Goal: Find specific page/section: Find specific page/section

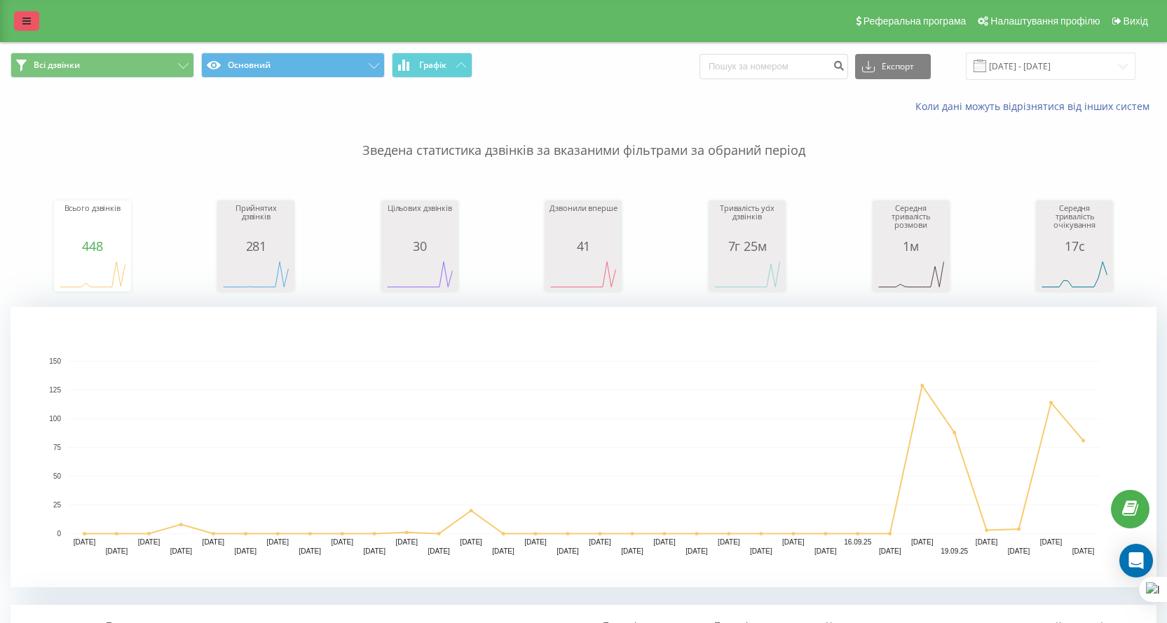
click at [22, 22] on link at bounding box center [26, 21] width 25 height 20
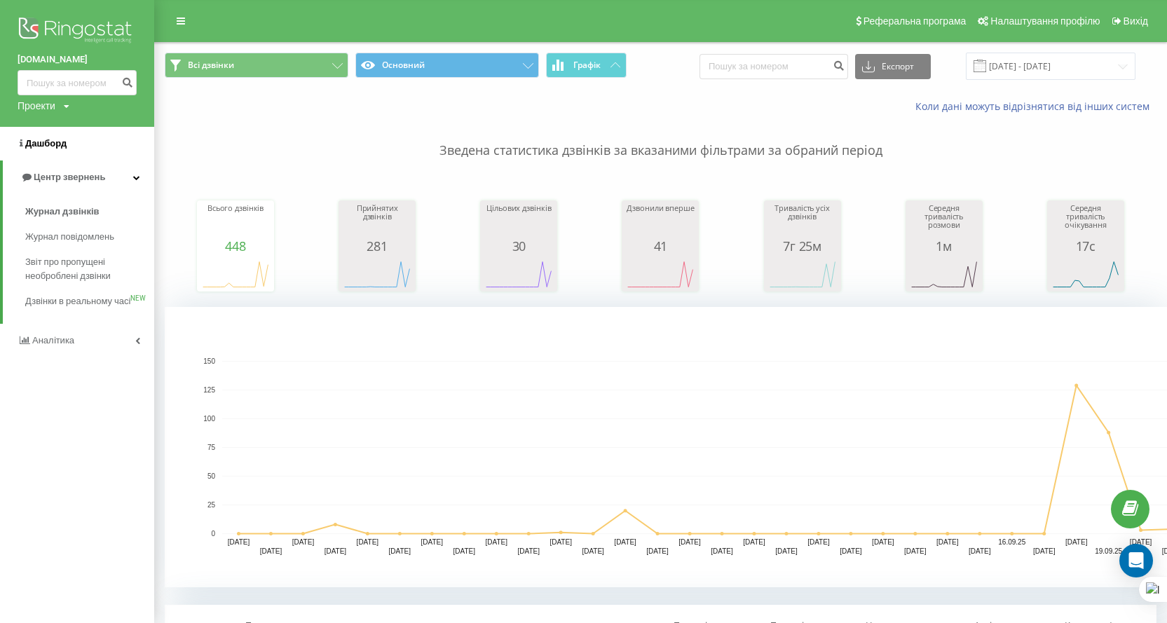
click at [49, 138] on span "Дашборд" at bounding box center [42, 144] width 49 height 14
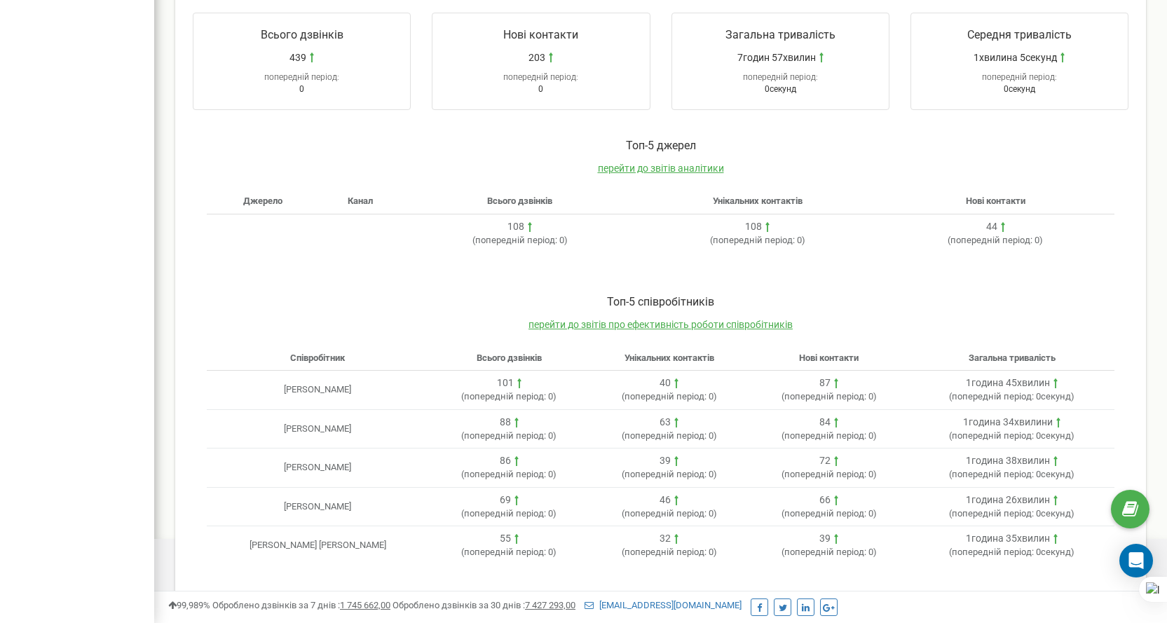
scroll to position [92, 0]
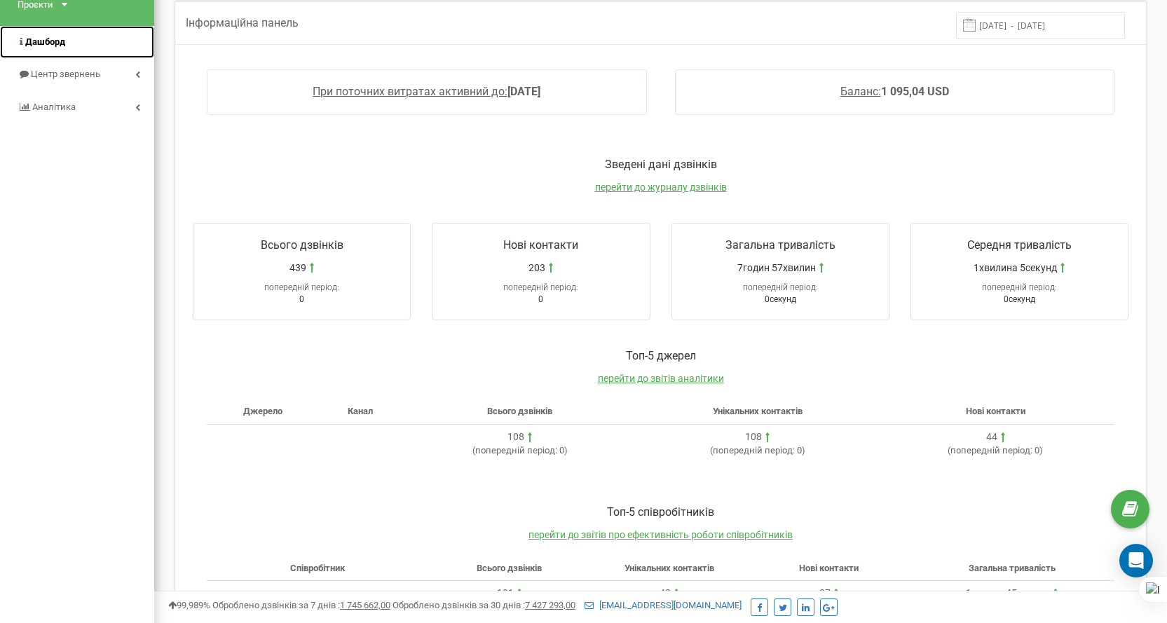
click at [75, 42] on link "Дашборд" at bounding box center [77, 42] width 154 height 33
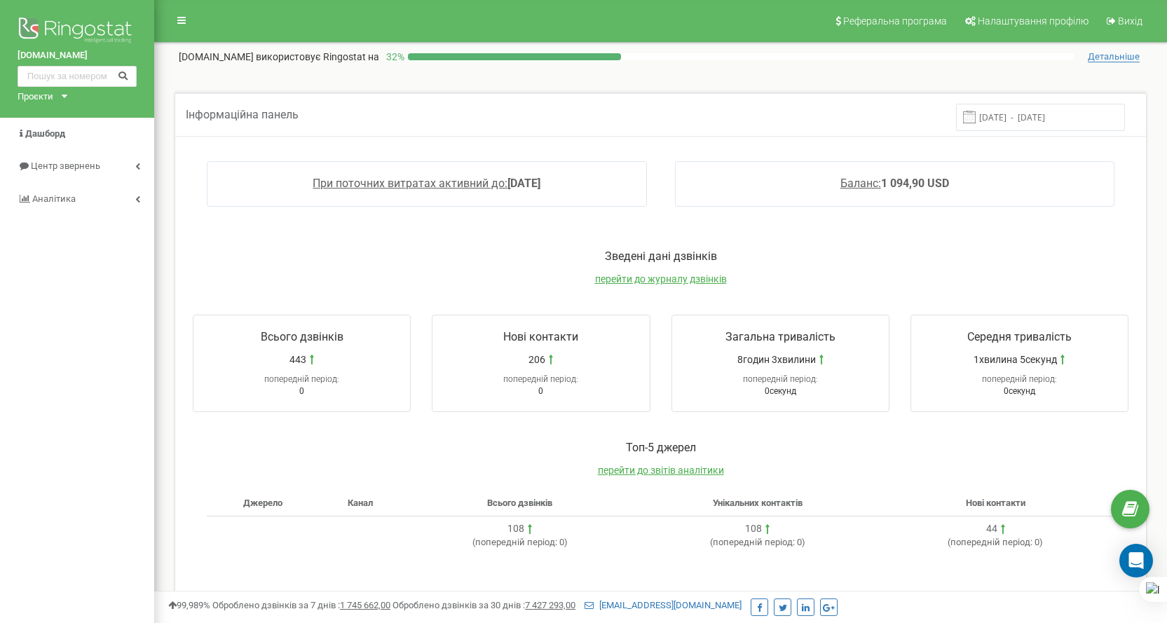
click at [1024, 129] on input "16.09.2025 - 23.09.2025" at bounding box center [1040, 117] width 169 height 27
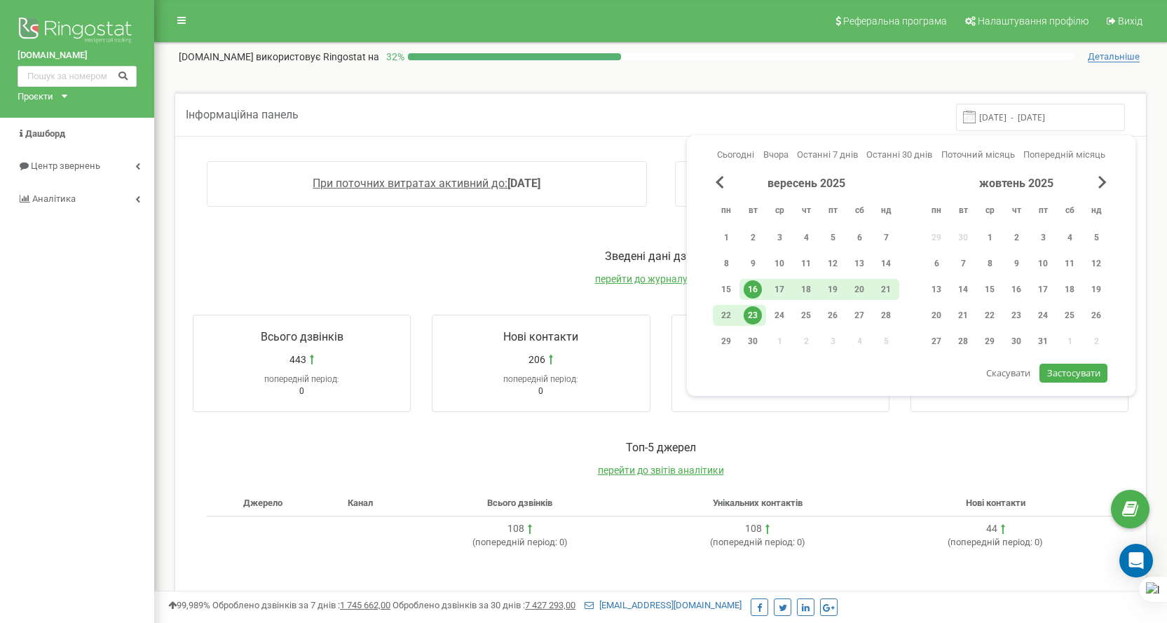
click at [749, 309] on div "23" at bounding box center [753, 315] width 18 height 18
click at [1087, 371] on span "Застосувати" at bounding box center [1073, 373] width 53 height 13
type input "23.09.2025 - 23.09.2025"
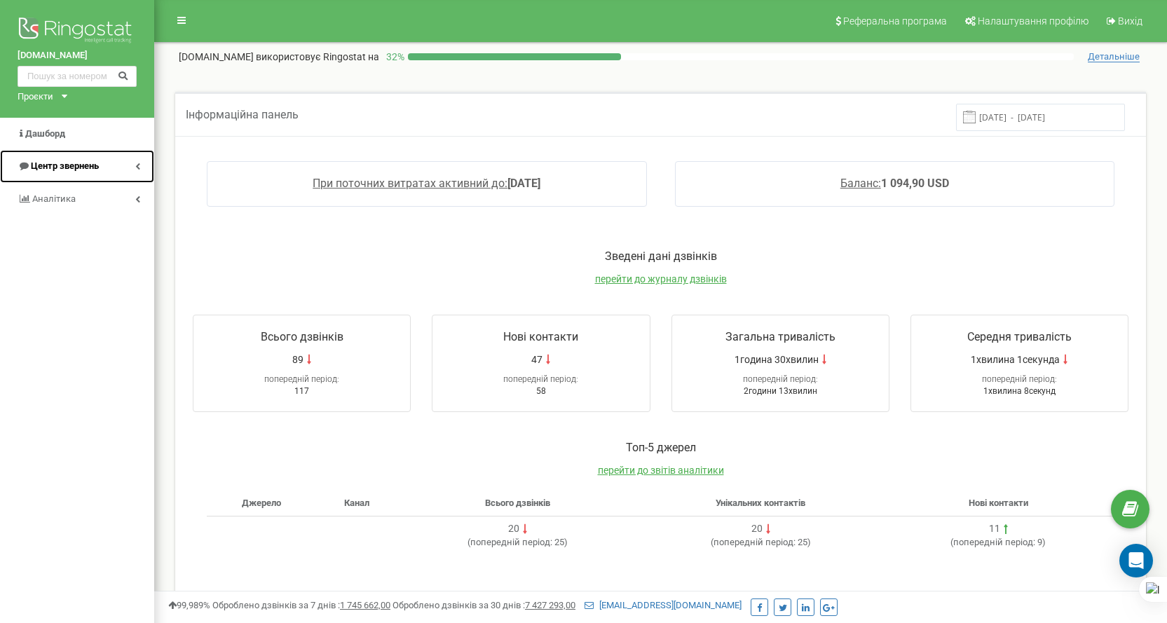
click at [61, 162] on span "Центр звернень" at bounding box center [65, 166] width 68 height 11
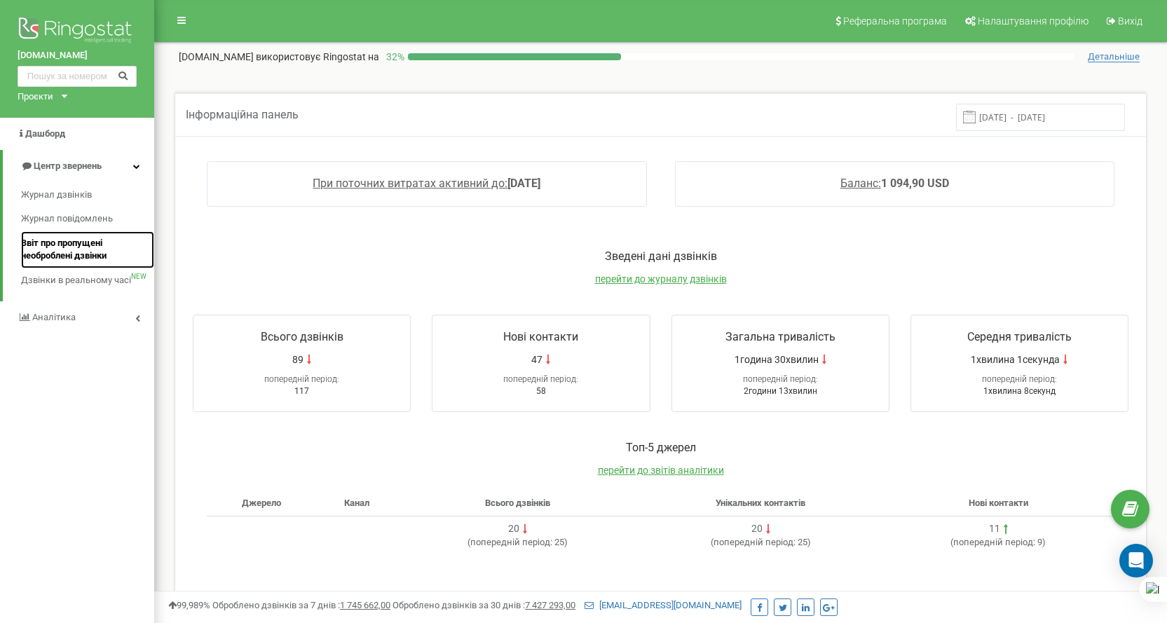
click at [79, 247] on span "Звіт про пропущені необроблені дзвінки" at bounding box center [84, 250] width 126 height 26
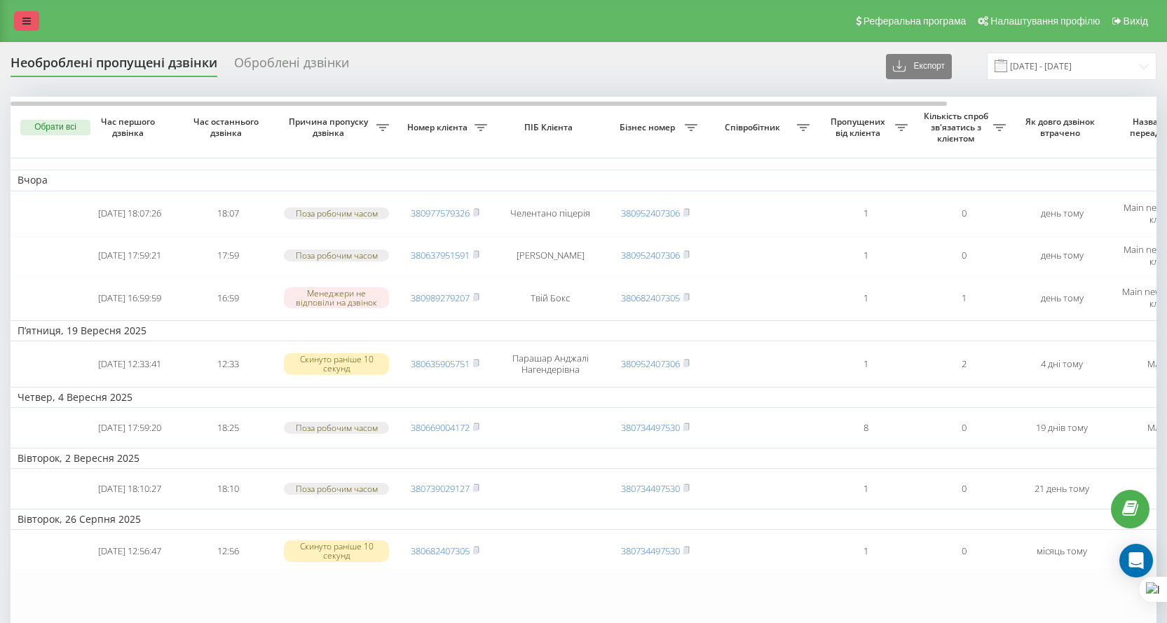
click at [32, 16] on link at bounding box center [26, 21] width 25 height 20
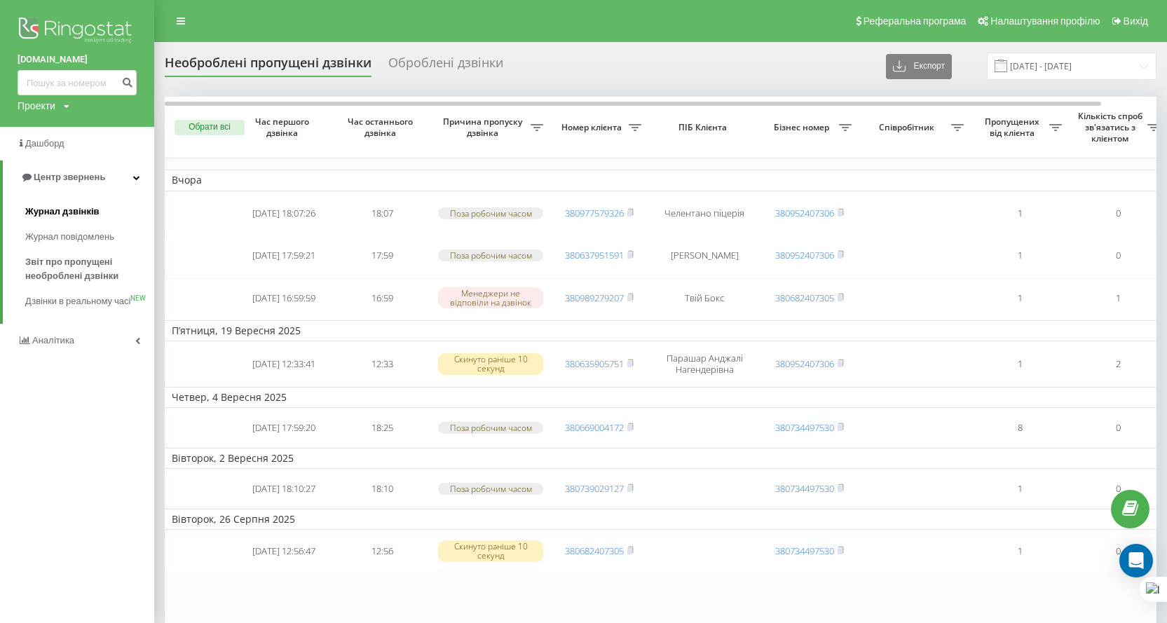
click at [71, 211] on span "Журнал дзвінків" at bounding box center [62, 212] width 74 height 14
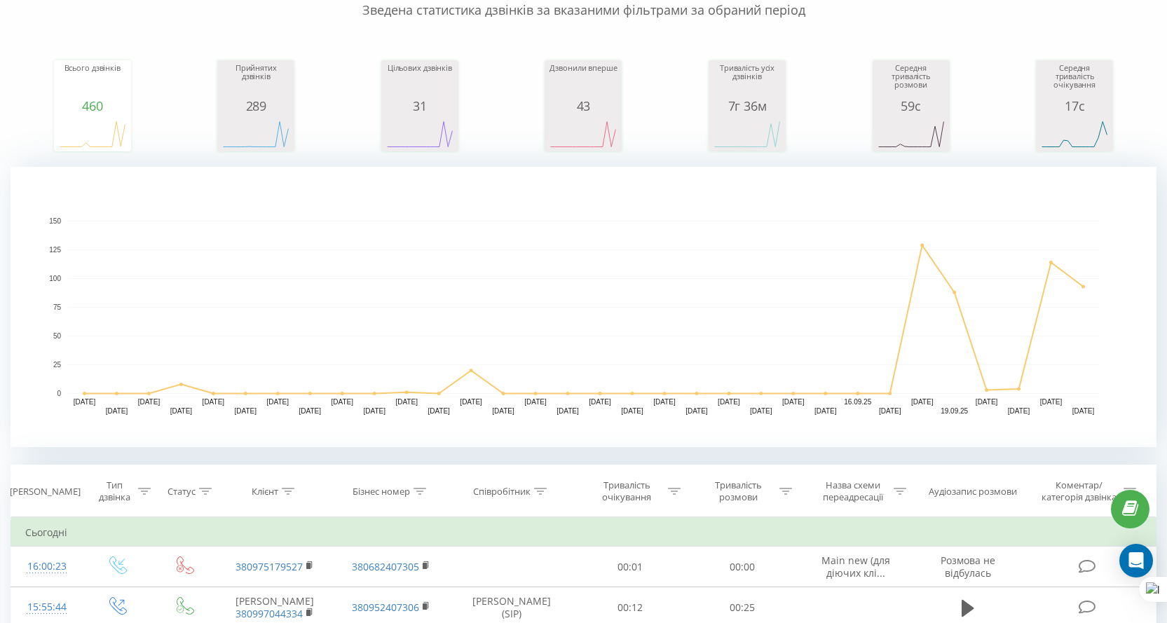
scroll to position [280, 0]
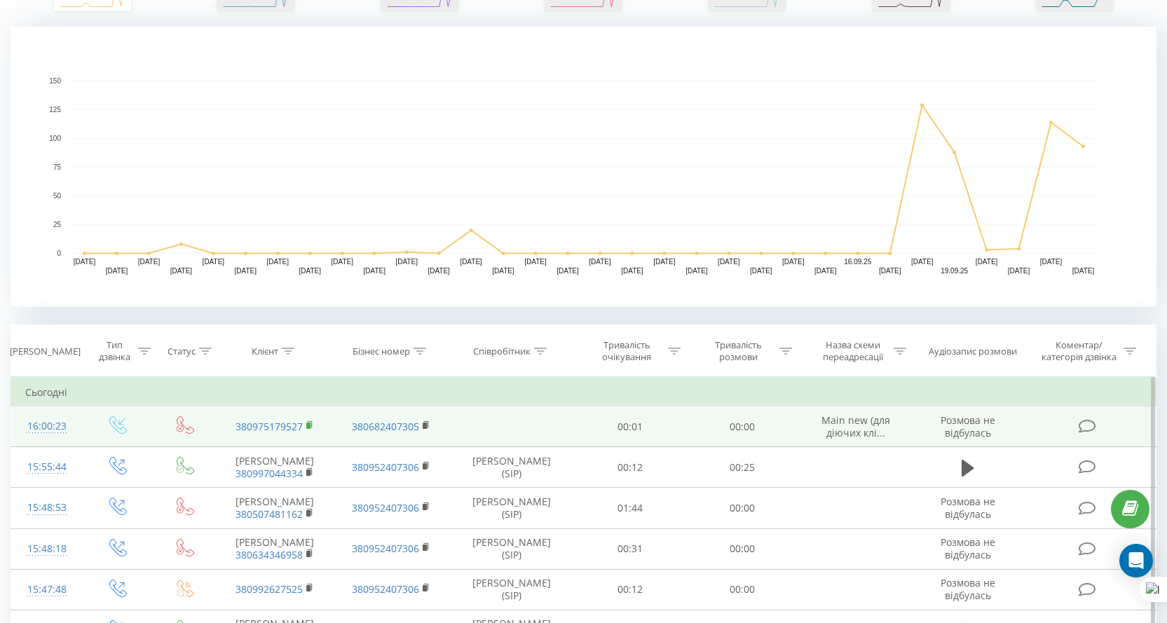
click at [308, 426] on rect at bounding box center [308, 426] width 4 height 6
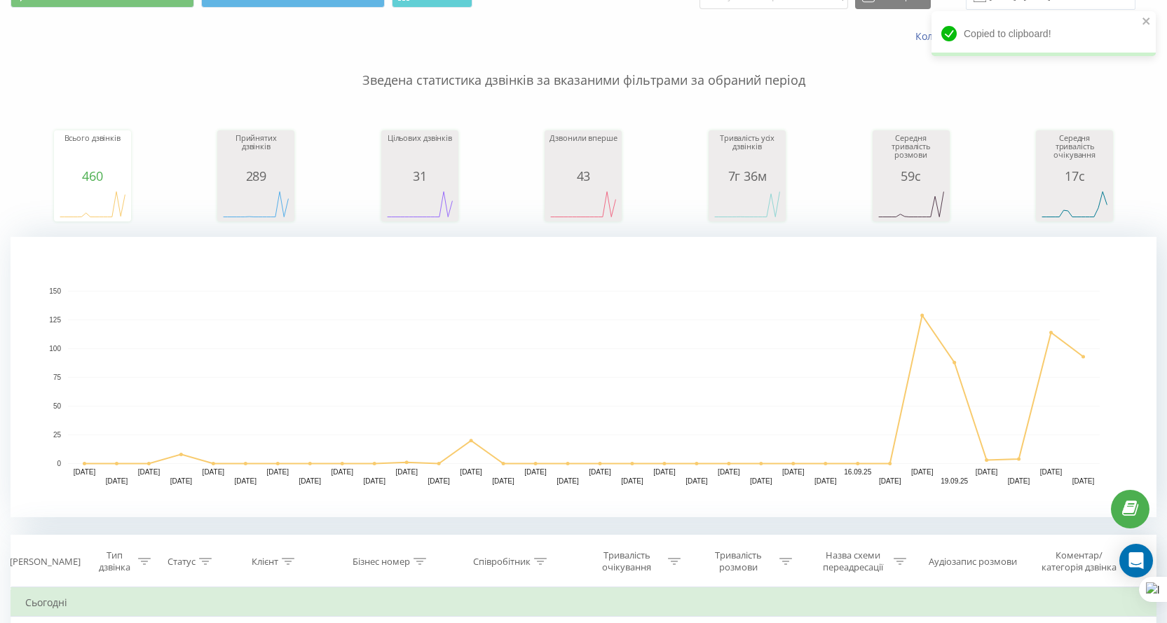
scroll to position [0, 0]
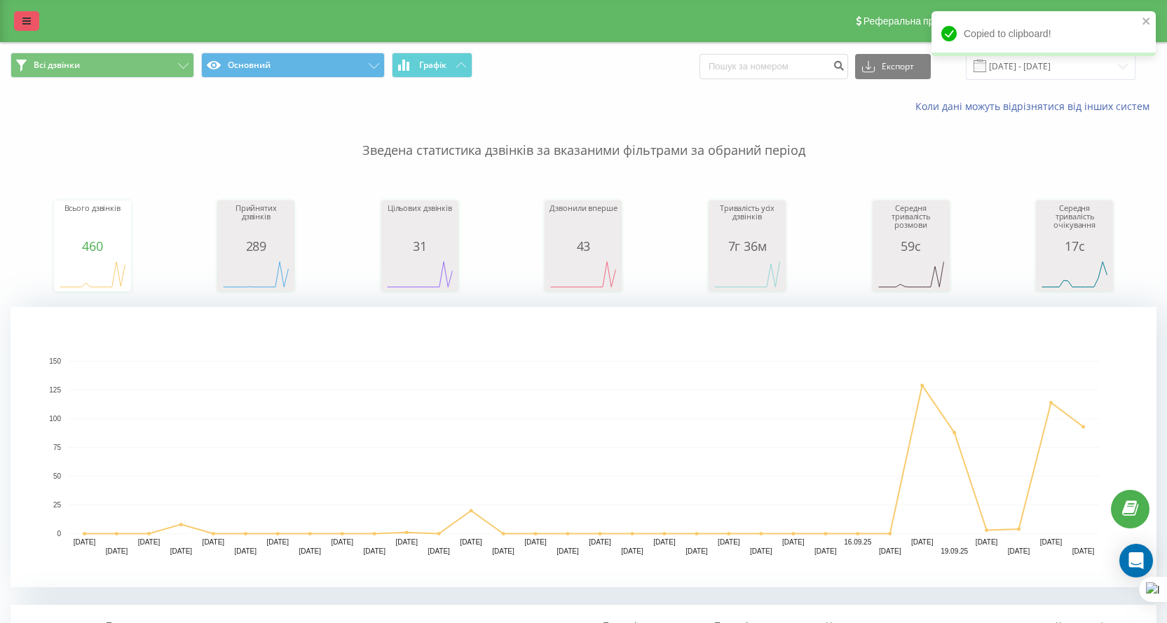
drag, startPoint x: 27, startPoint y: 17, endPoint x: 31, endPoint y: 29, distance: 12.6
click at [27, 17] on icon at bounding box center [26, 21] width 8 height 10
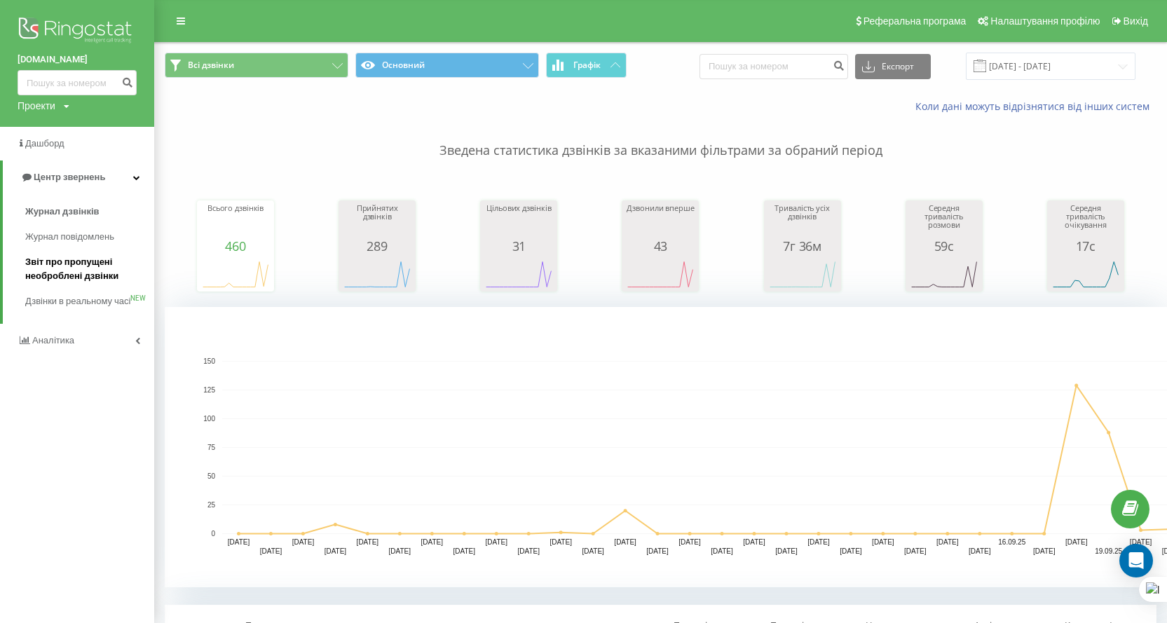
click at [79, 279] on span "Звіт про пропущені необроблені дзвінки" at bounding box center [86, 269] width 122 height 28
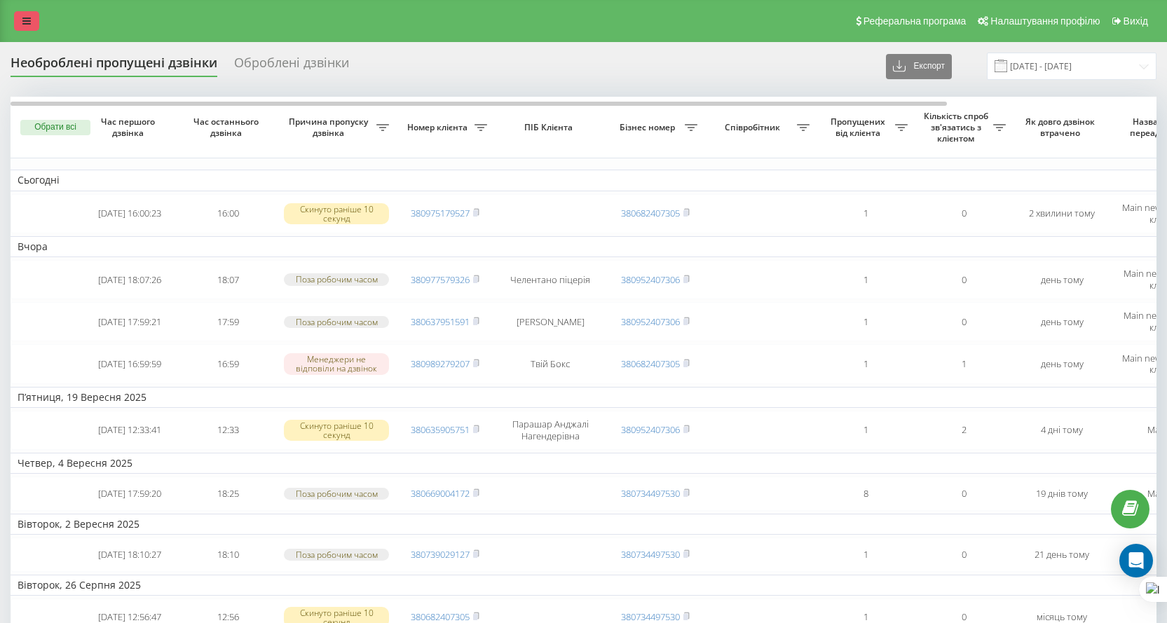
click at [29, 20] on icon at bounding box center [26, 21] width 8 height 10
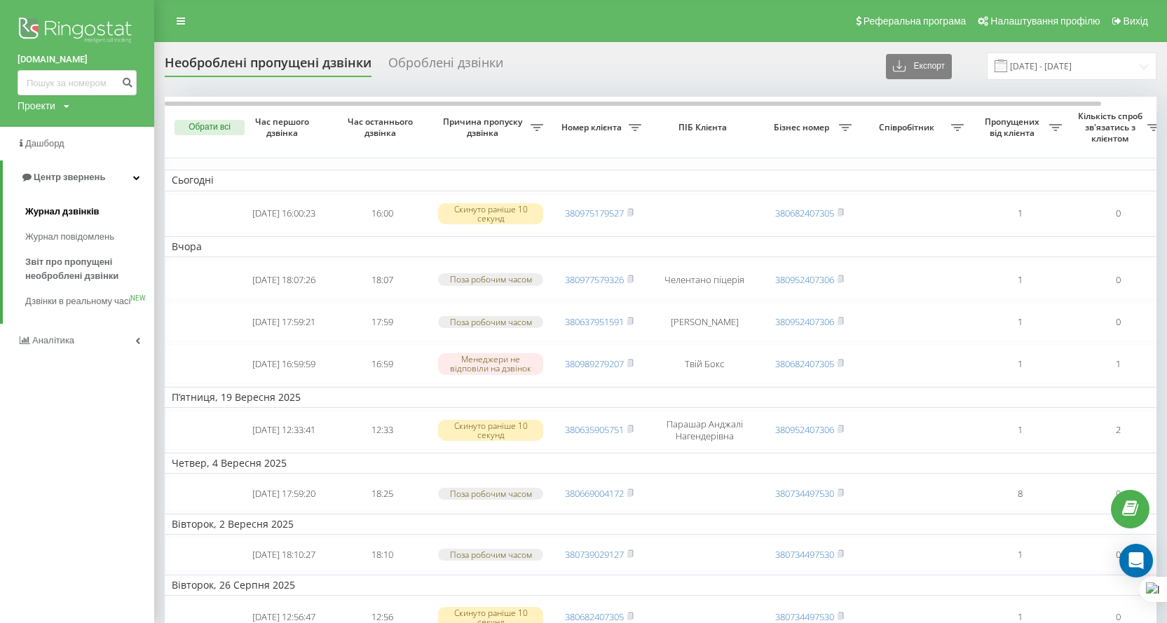
click at [86, 212] on span "Журнал дзвінків" at bounding box center [62, 212] width 74 height 14
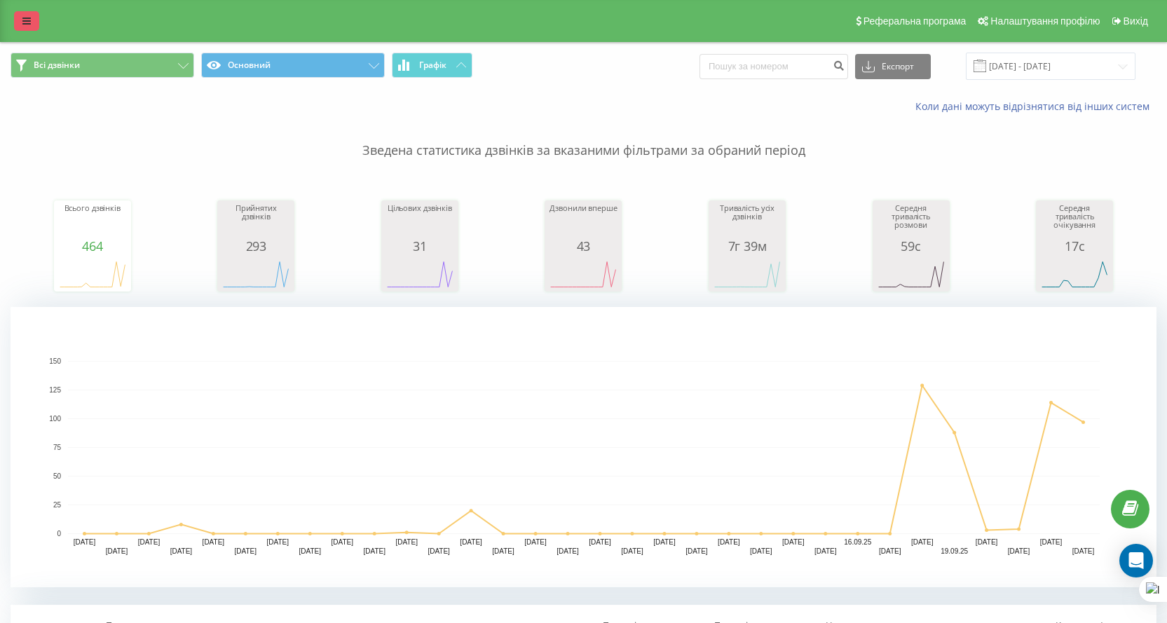
click at [17, 15] on link at bounding box center [26, 21] width 25 height 20
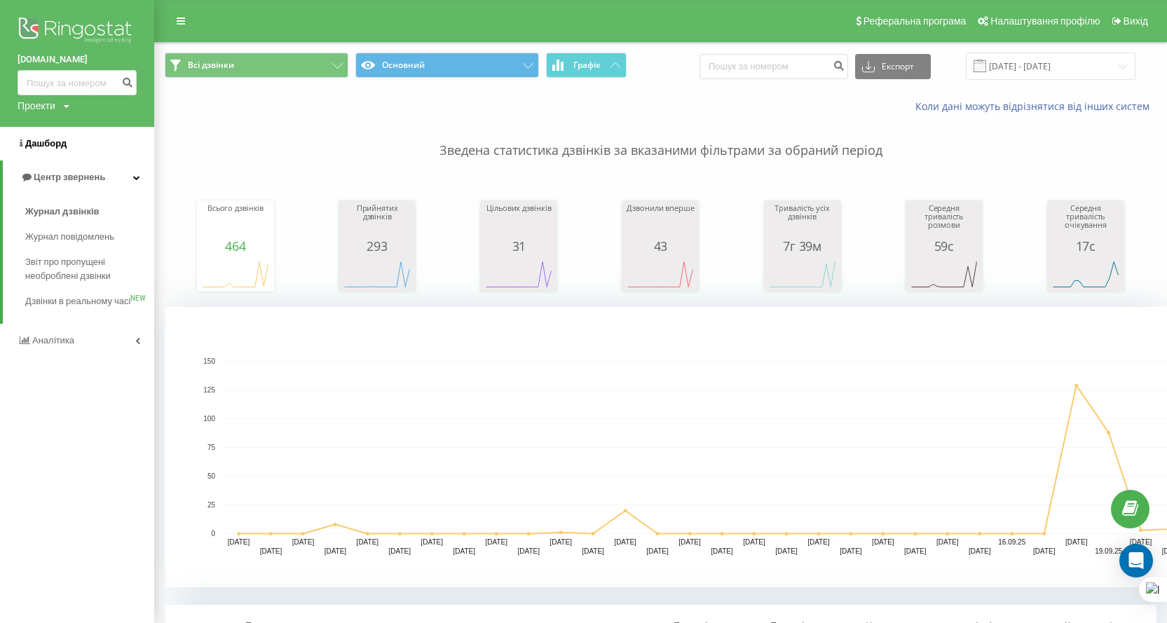
click at [34, 138] on span "Дашборд" at bounding box center [42, 144] width 49 height 14
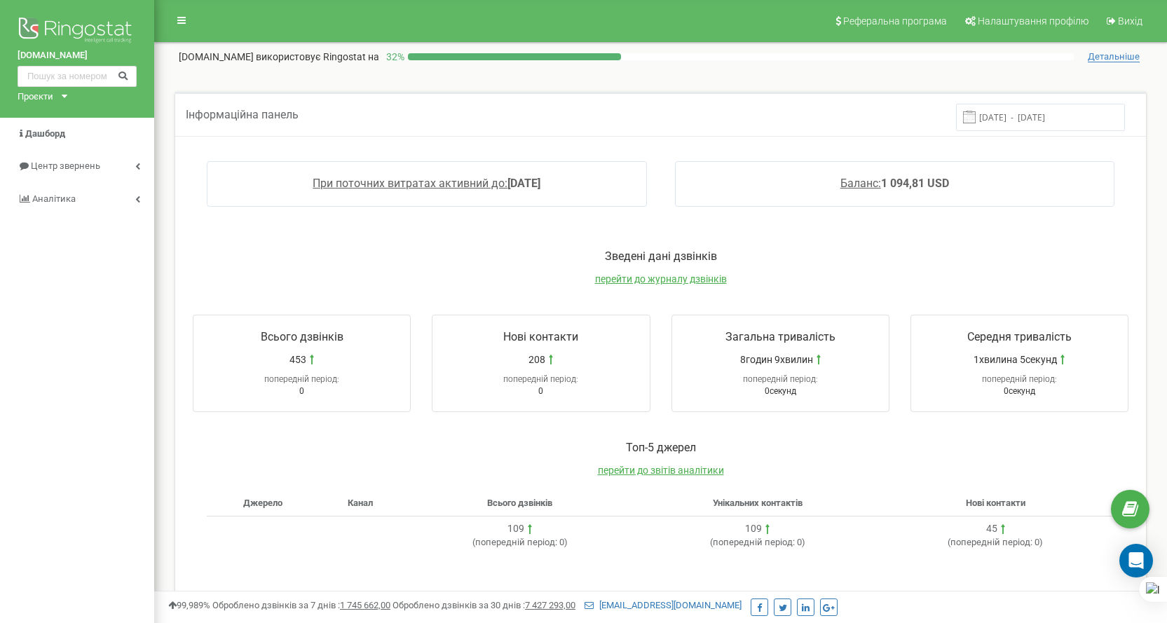
click at [1063, 111] on input "16.09.2025 - 23.09.2025" at bounding box center [1040, 117] width 169 height 27
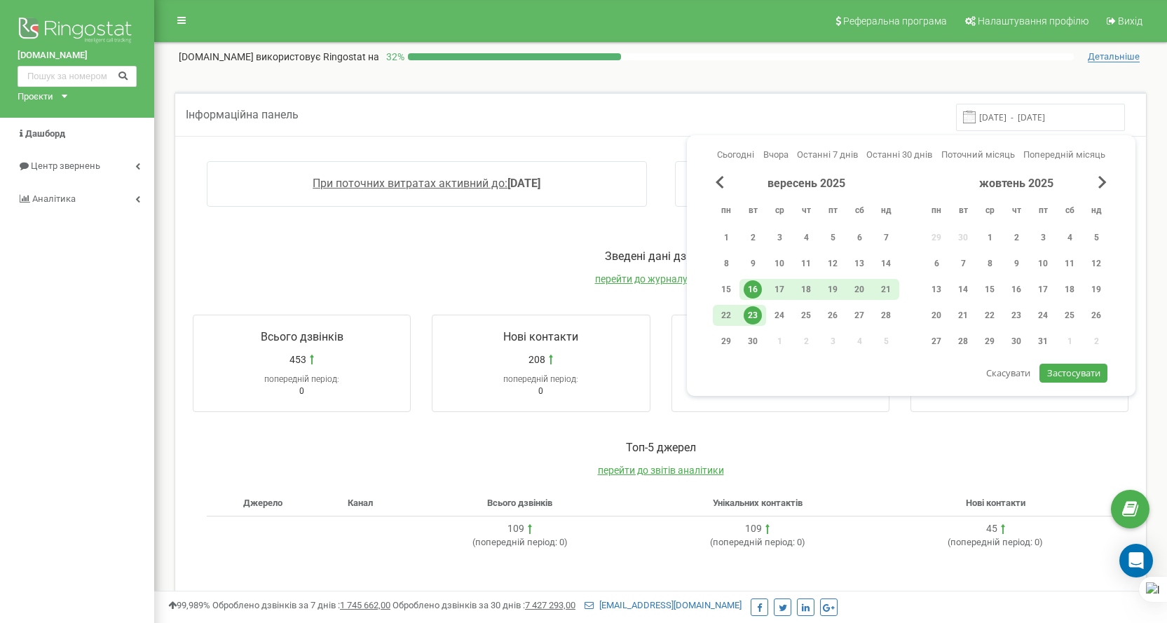
click at [752, 318] on div "23" at bounding box center [753, 315] width 18 height 18
click at [1068, 376] on span "Застосувати" at bounding box center [1073, 373] width 53 height 13
type input "23.09.2025 - 23.09.2025"
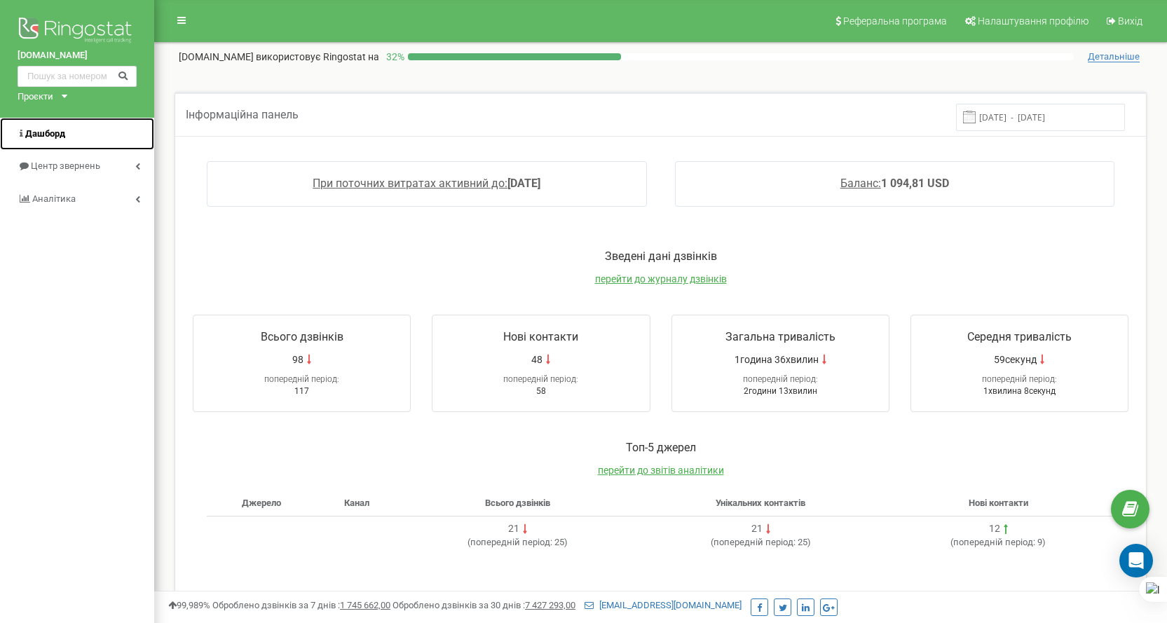
click at [60, 142] on link "Дашборд" at bounding box center [77, 134] width 154 height 33
